Goal: Find specific page/section: Find specific page/section

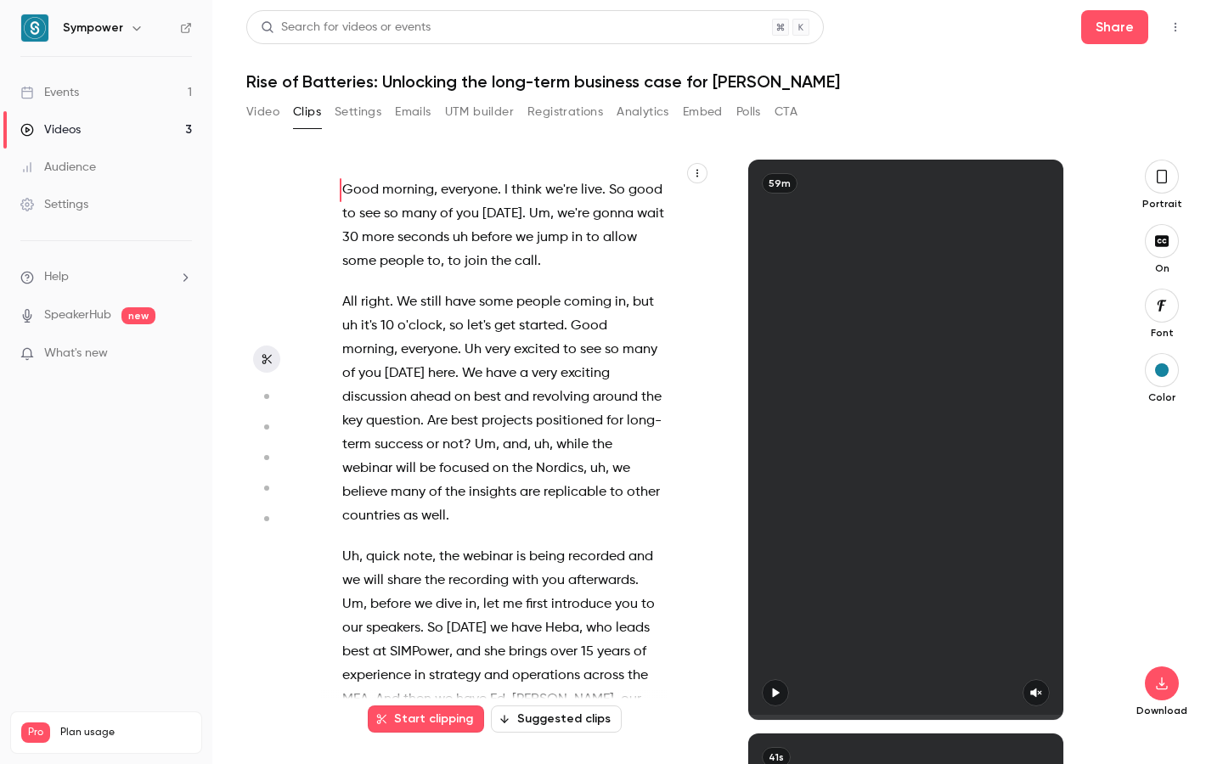
click at [72, 77] on link "Events 1" at bounding box center [106, 92] width 212 height 37
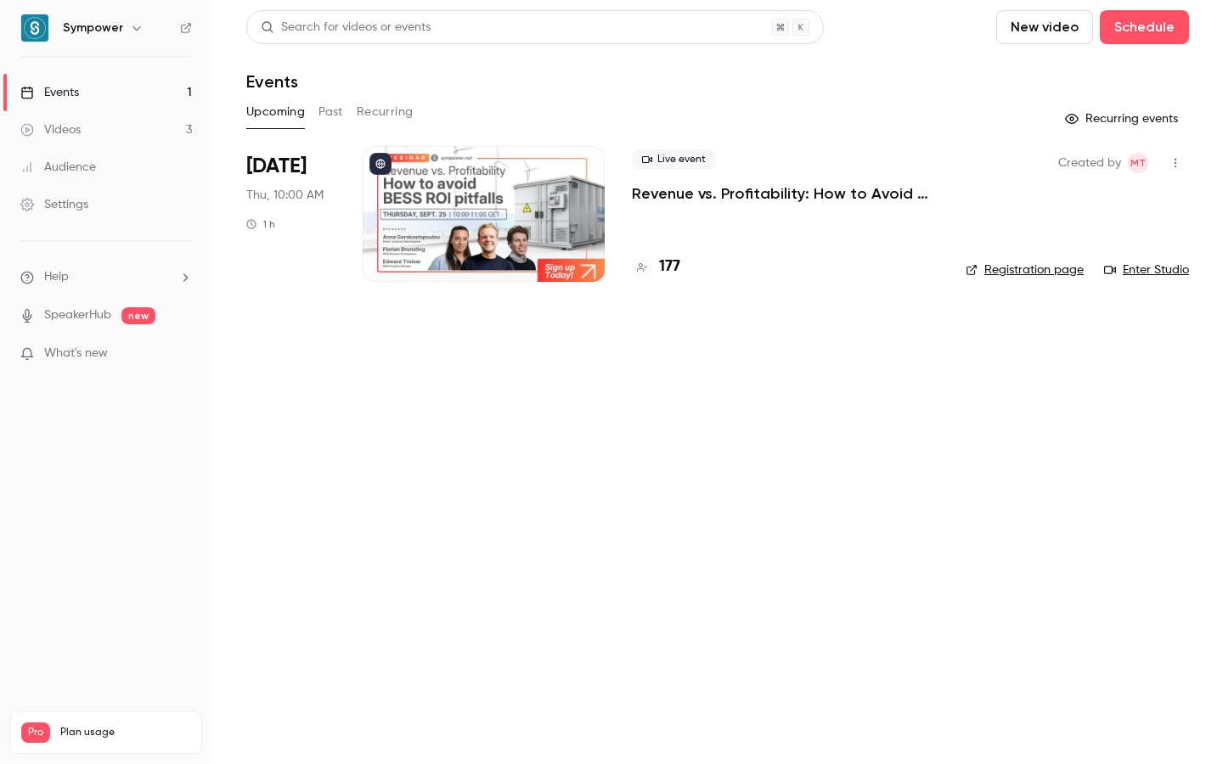
click at [687, 200] on p "Revenue vs. Profitability: How to Avoid [PERSON_NAME] ROI Pitfalls" at bounding box center [785, 193] width 306 height 20
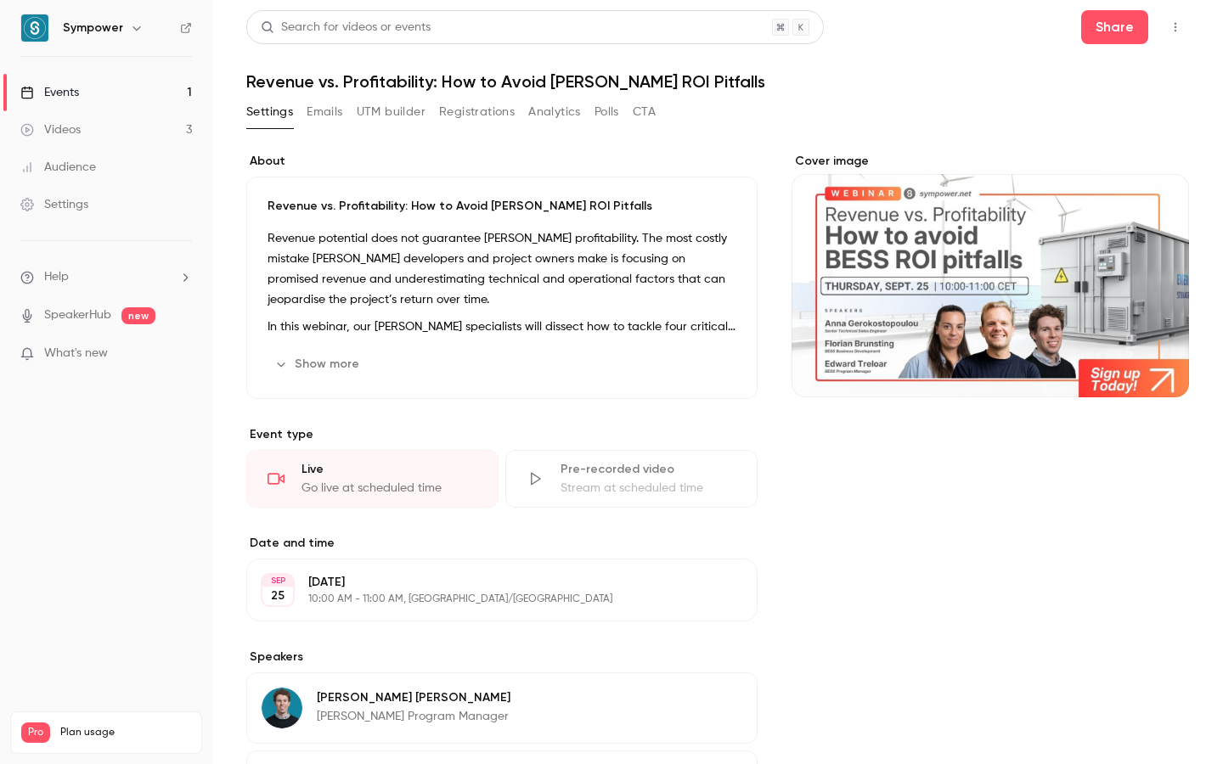
click at [98, 92] on link "Events 1" at bounding box center [106, 92] width 212 height 37
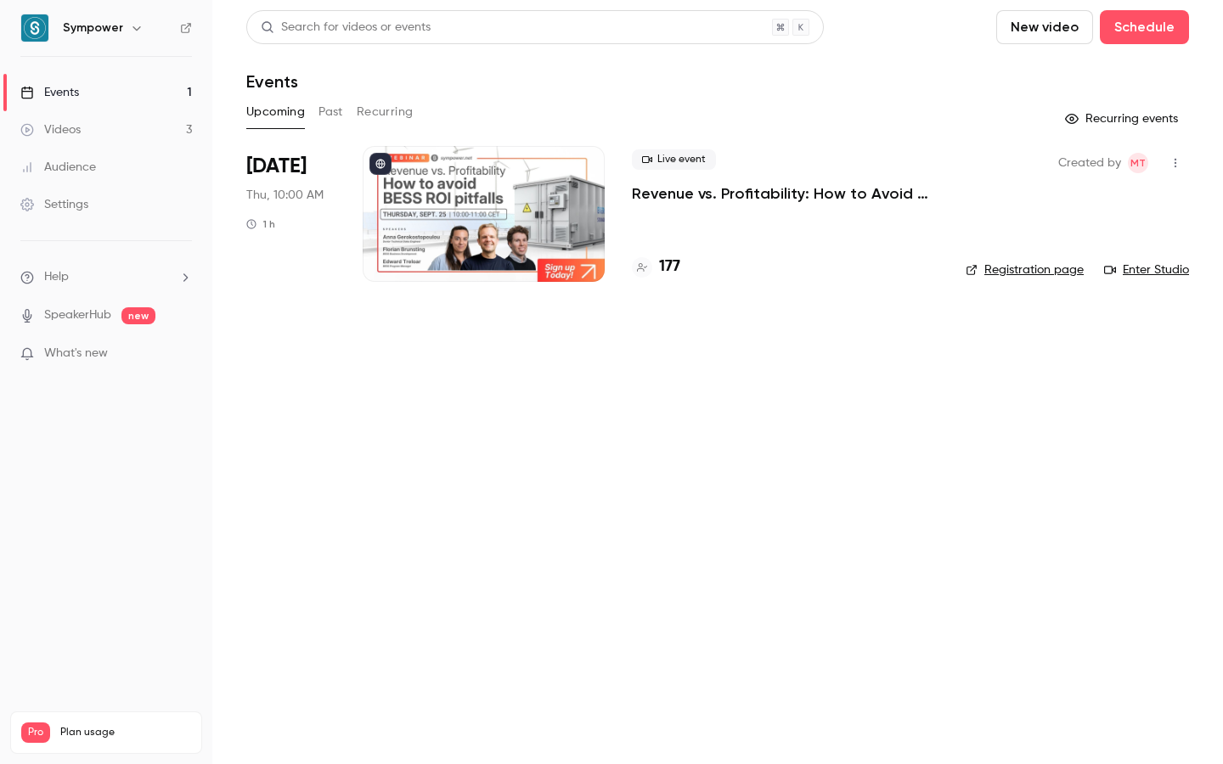
click at [677, 262] on h4 "177" at bounding box center [669, 267] width 21 height 23
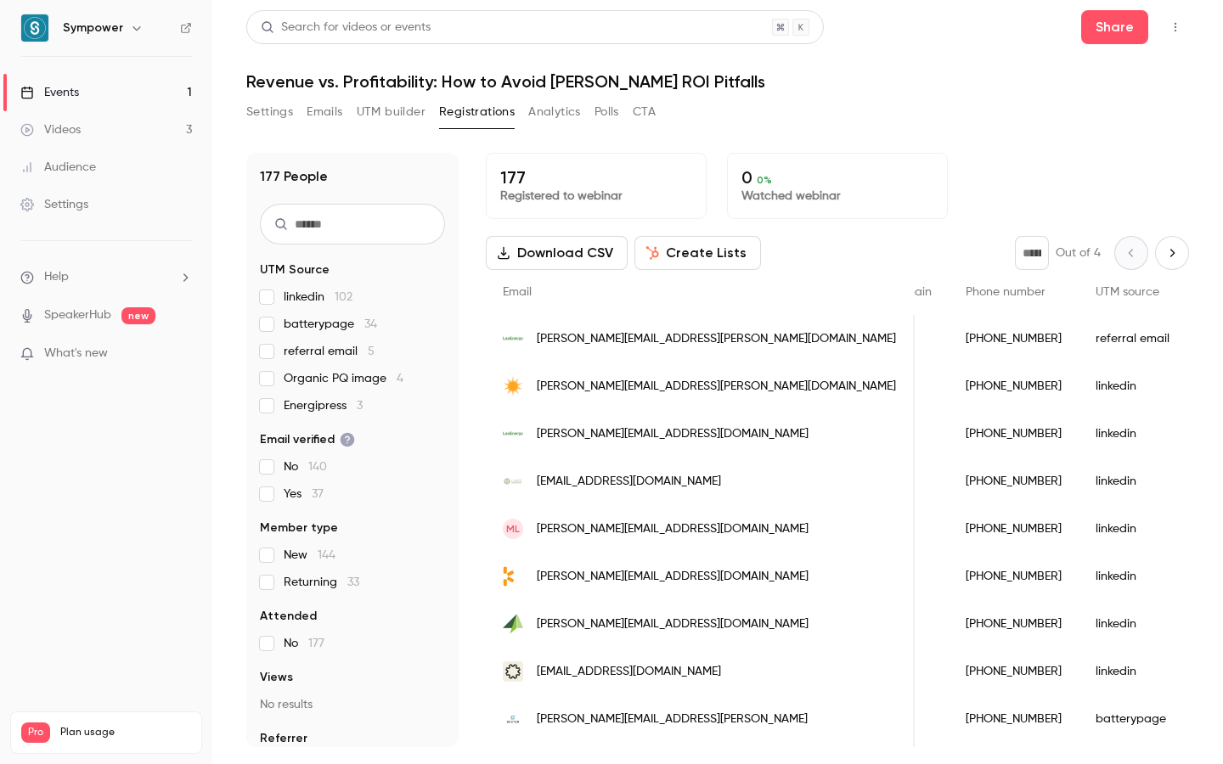
click at [120, 88] on link "Events 1" at bounding box center [106, 92] width 212 height 37
